Goal: Information Seeking & Learning: Find contact information

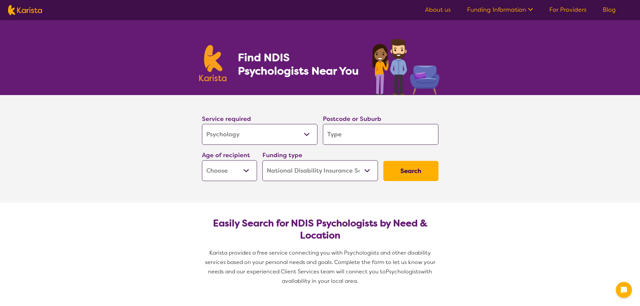
select select "Psychology"
select select "NDIS"
select select "Psychology"
select select "NDIS"
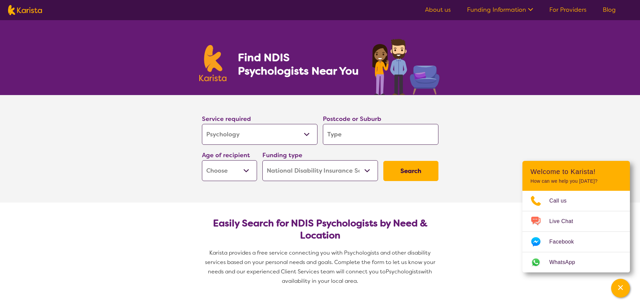
click at [366, 136] on input "search" at bounding box center [381, 134] width 116 height 21
type input "a"
type input "as"
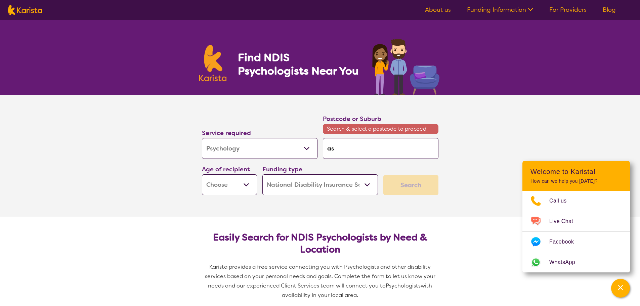
type input "ash"
type input "ashf"
type input "ashfi"
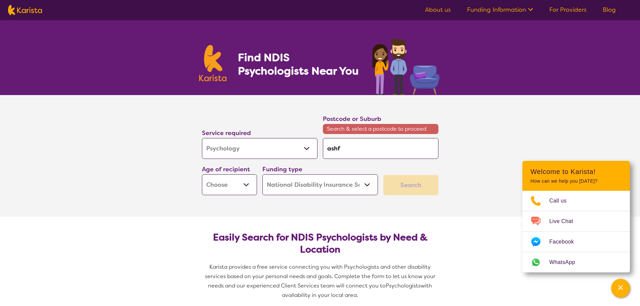
type input "ashfi"
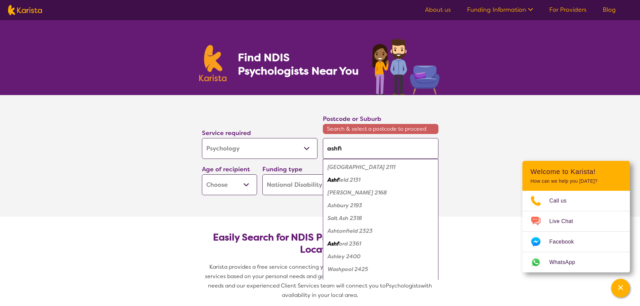
type input "ashfie"
type input "ashfiel"
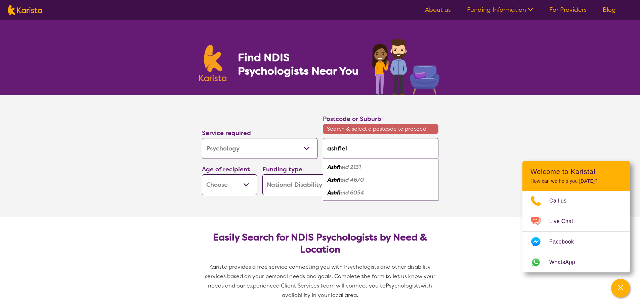
type input "ashfield"
click at [351, 166] on em "2131" at bounding box center [354, 167] width 11 height 7
type input "2131"
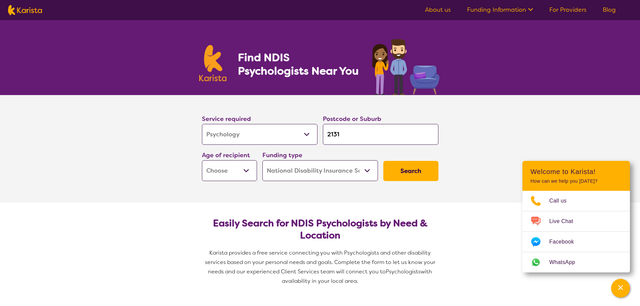
click at [243, 172] on select "Early Childhood - 0 to 9 Child - 10 to 11 Adolescent - 12 to 17 Adult - 18 to 6…" at bounding box center [229, 170] width 55 height 21
select select "CH"
click at [202, 160] on select "Early Childhood - 0 to 9 Child - 10 to 11 Adolescent - 12 to 17 Adult - 18 to 6…" at bounding box center [229, 170] width 55 height 21
select select "CH"
click at [356, 171] on select "Home Care Package (HCP) National Disability Insurance Scheme (NDIS) I don't know" at bounding box center [321, 170] width 116 height 21
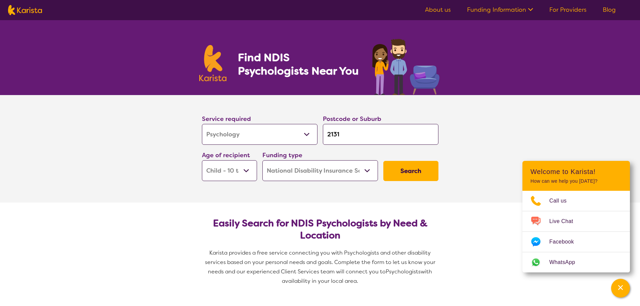
click at [263, 160] on select "Home Care Package (HCP) National Disability Insurance Scheme (NDIS) I don't know" at bounding box center [321, 170] width 116 height 21
click at [403, 171] on button "Search" at bounding box center [411, 171] width 55 height 20
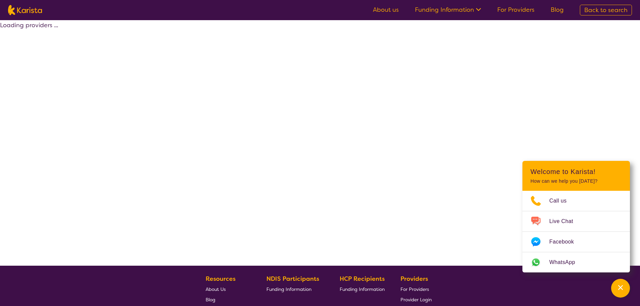
select select "by_score"
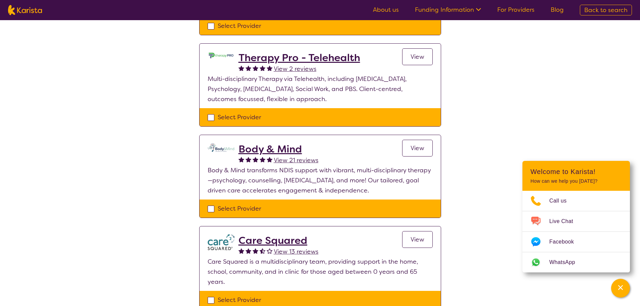
scroll to position [448, 0]
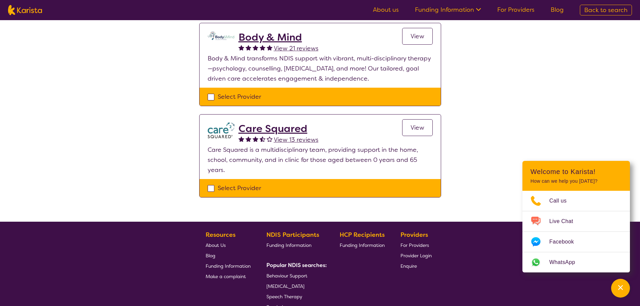
click at [417, 34] on span "View" at bounding box center [418, 36] width 14 height 8
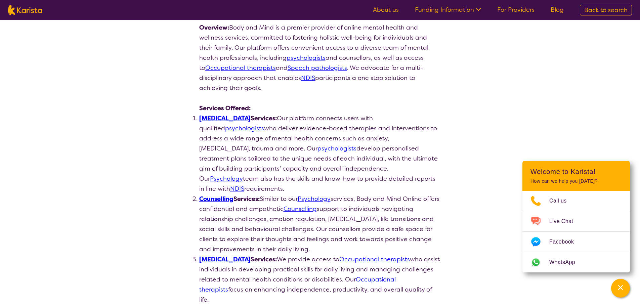
scroll to position [112, 0]
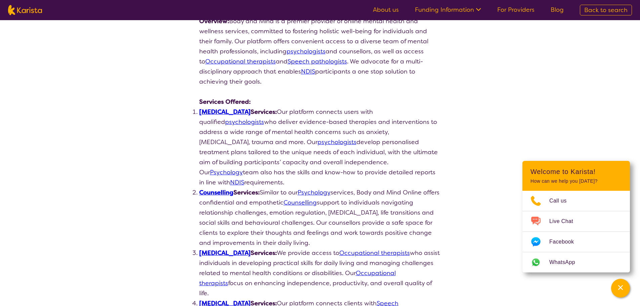
click at [264, 118] on link "psychologists" at bounding box center [244, 122] width 39 height 8
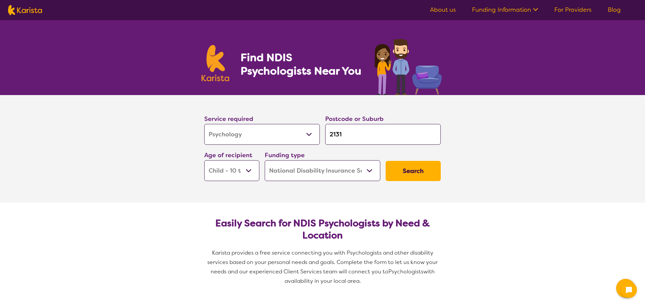
select select "Psychology"
select select "CH"
select select "NDIS"
select select "Psychology"
select select "CH"
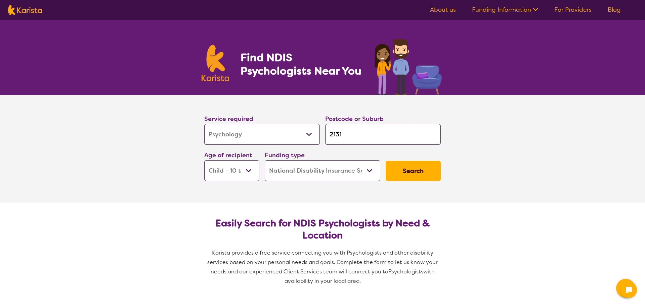
select select "NDIS"
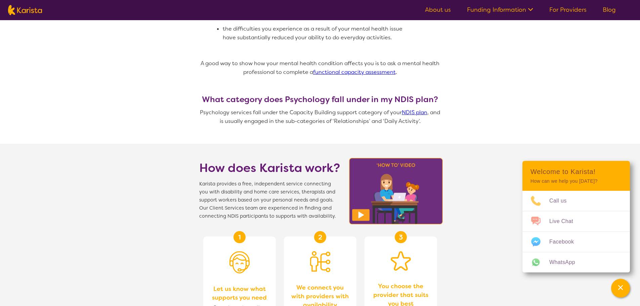
scroll to position [448, 0]
